Goal: Find specific page/section: Find specific page/section

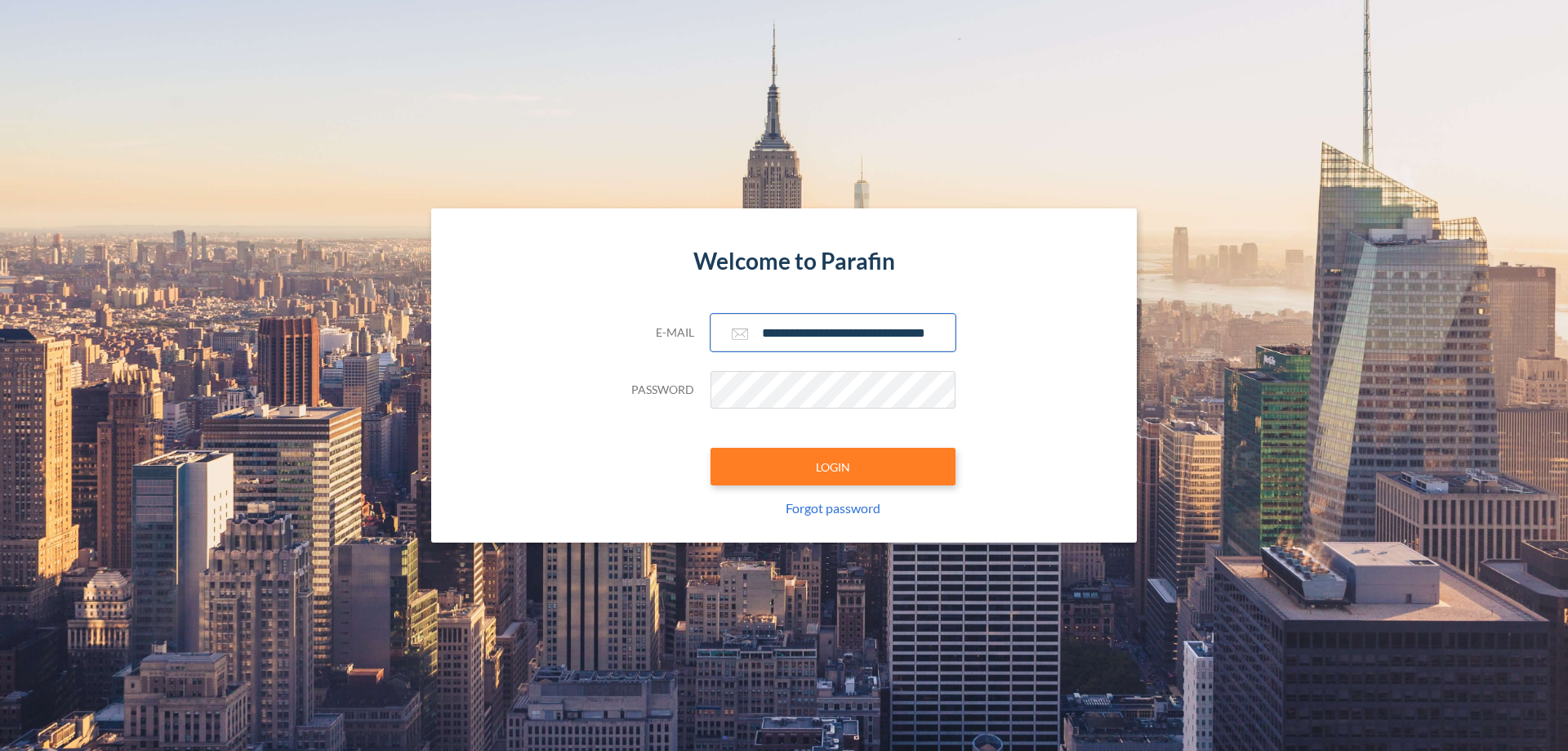
scroll to position [0, 26]
type input "**********"
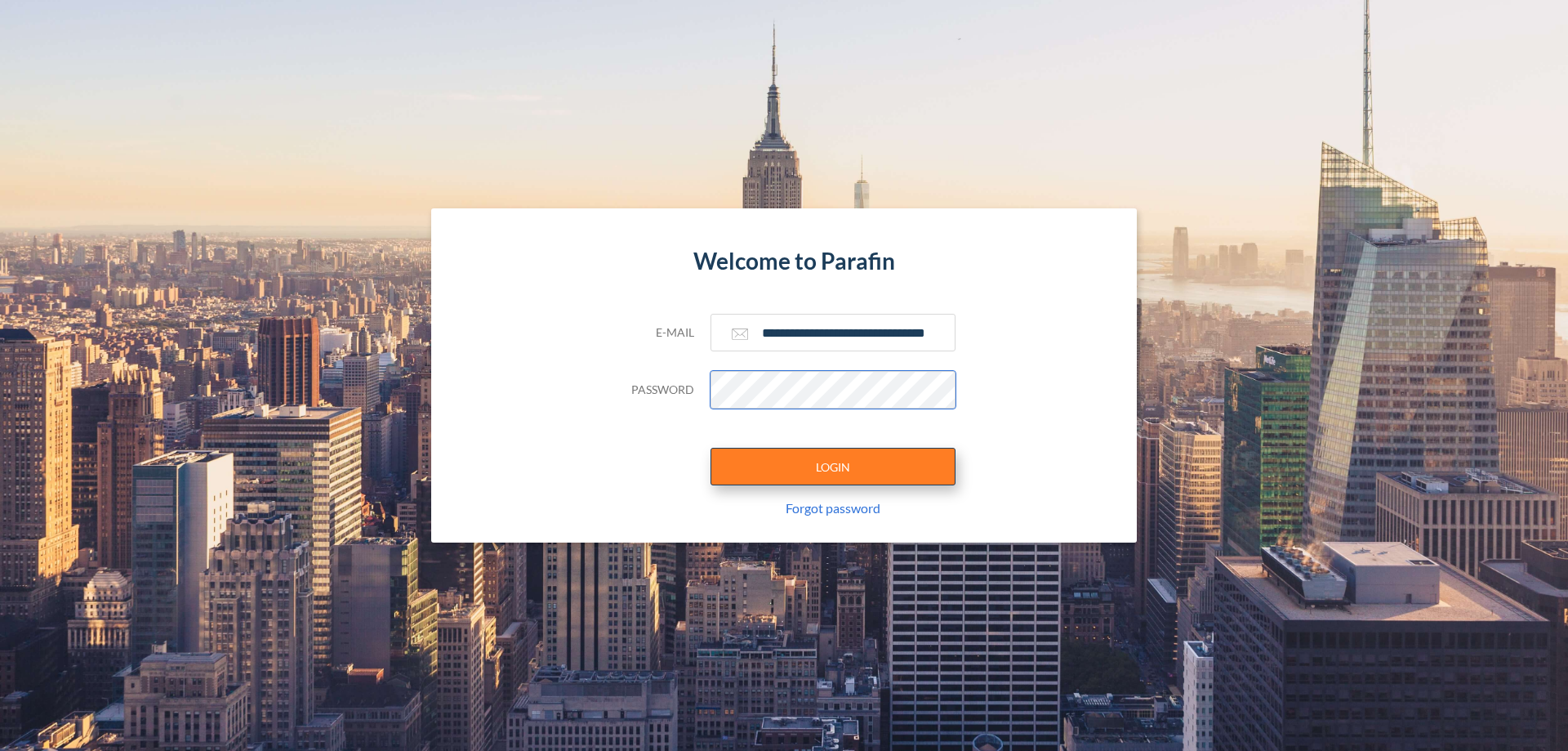
scroll to position [0, 0]
click at [833, 466] on button "LOGIN" at bounding box center [833, 466] width 245 height 38
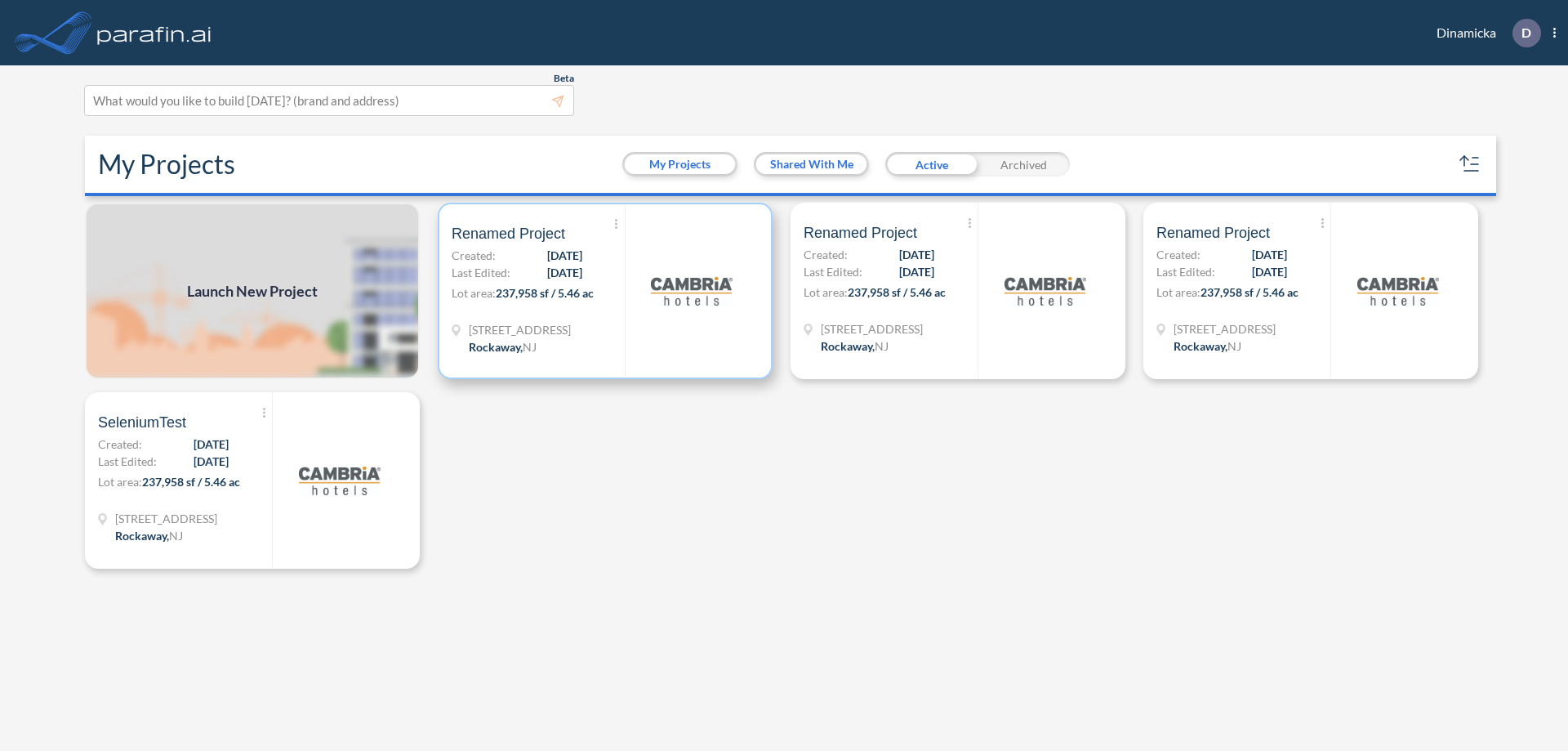
scroll to position [4, 0]
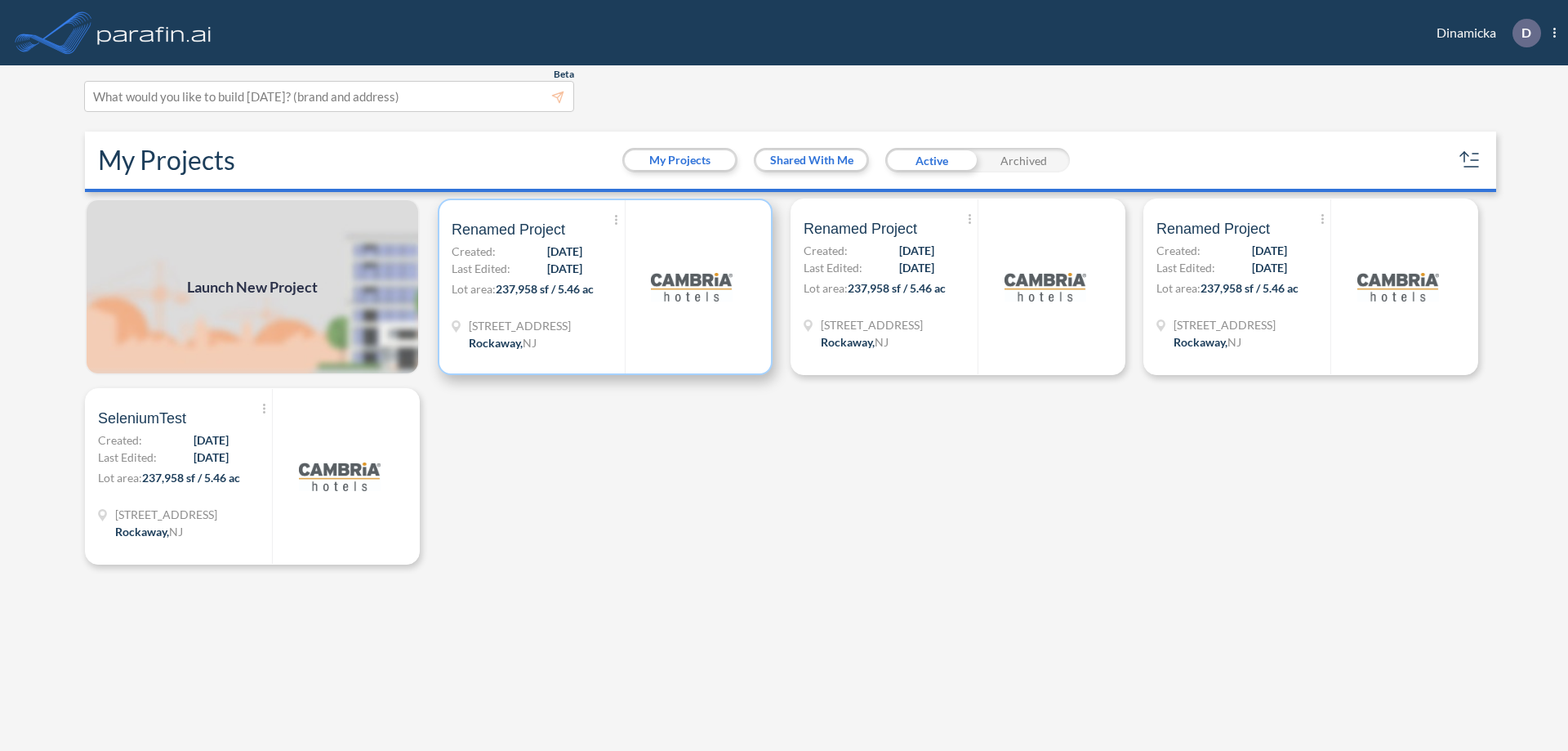
click at [605, 287] on p "Lot area: 237,958 sf / 5.46 ac" at bounding box center [538, 292] width 173 height 24
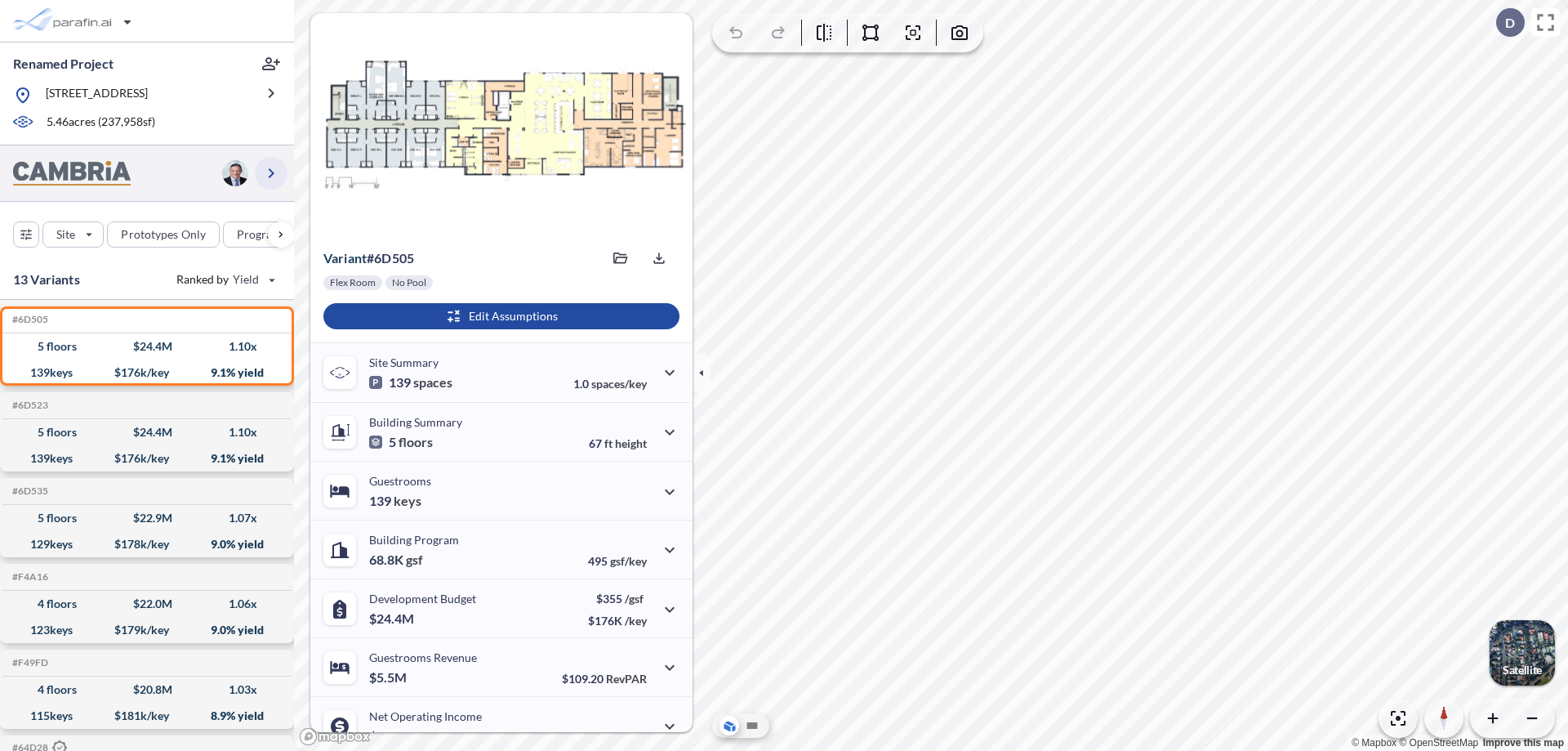
click at [271, 172] on icon "button" at bounding box center [271, 173] width 19 height 19
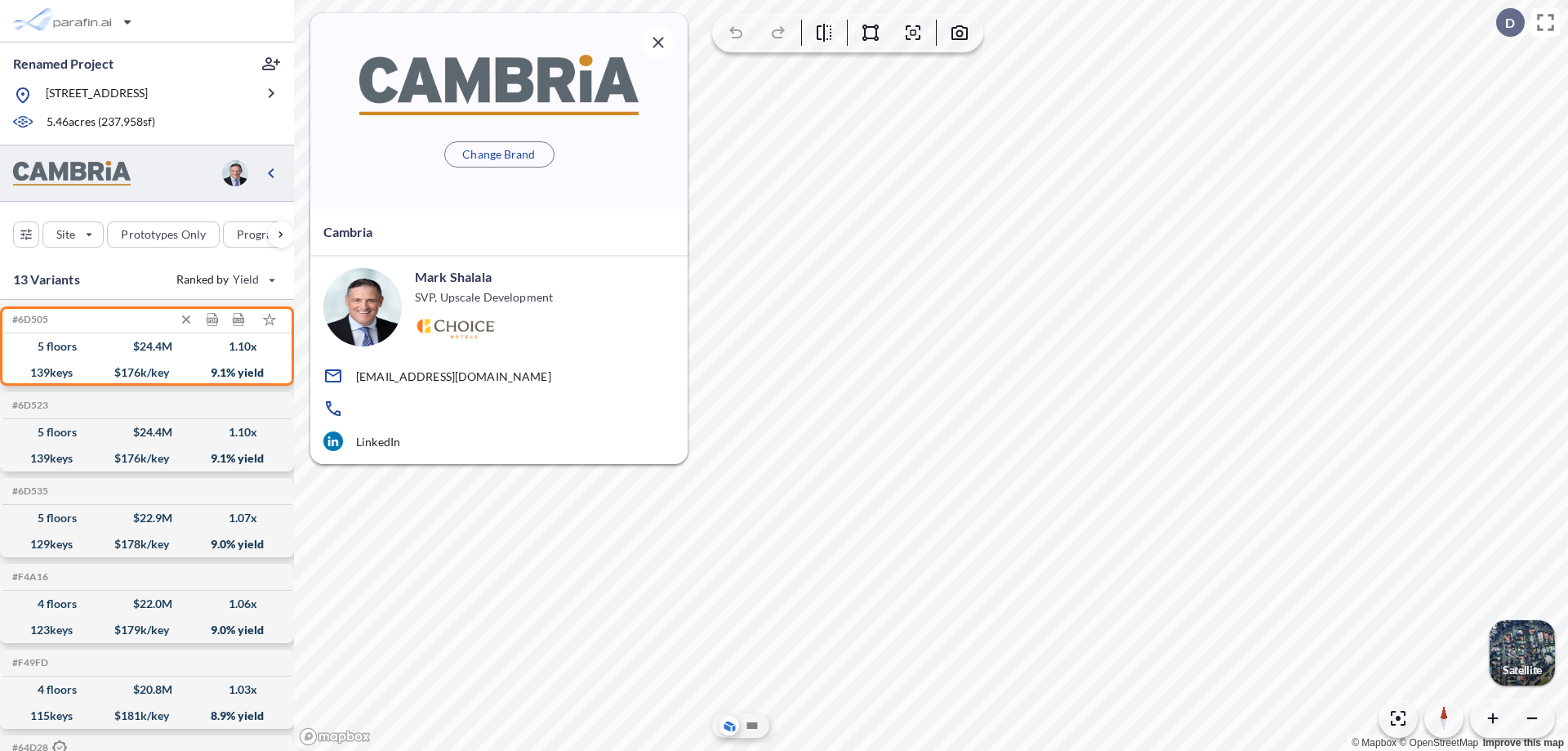
scroll to position [7, 0]
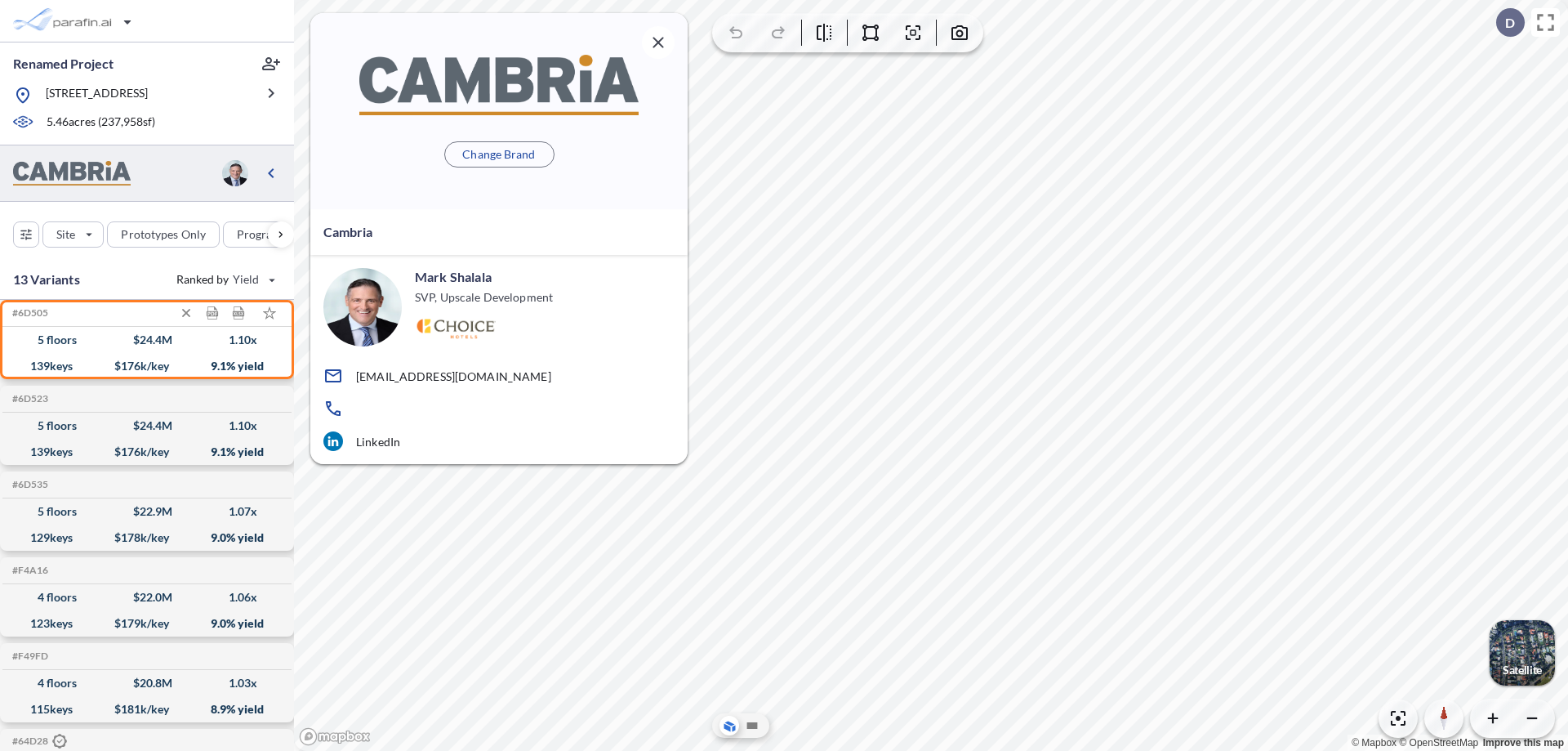
click at [147, 340] on div "$ 24.4 M" at bounding box center [153, 340] width 40 height 0
